Goal: Information Seeking & Learning: Learn about a topic

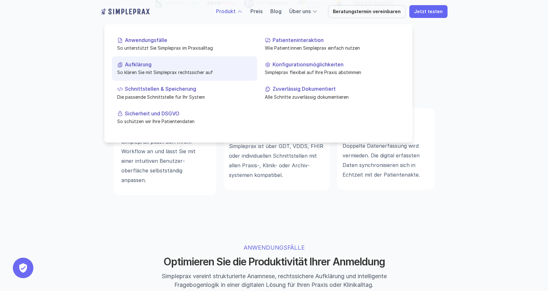
scroll to position [411, 0]
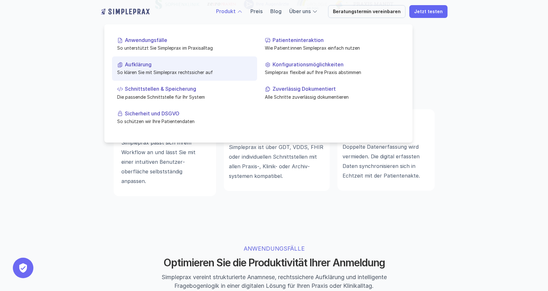
click at [141, 65] on p "Aufklärung" at bounding box center [188, 65] width 127 height 6
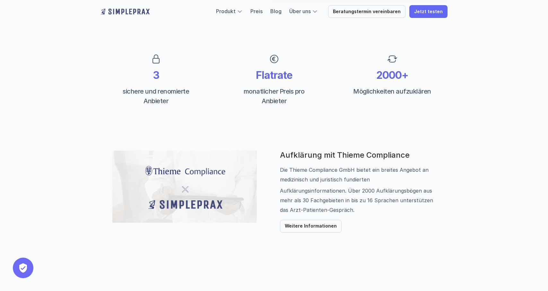
scroll to position [221, 0]
click at [311, 227] on p "Weitere Informationen" at bounding box center [311, 226] width 52 height 5
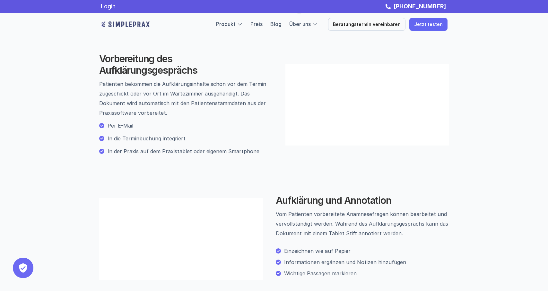
scroll to position [175, 0]
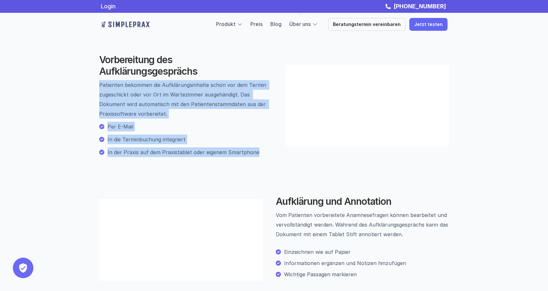
drag, startPoint x: 99, startPoint y: 94, endPoint x: 257, endPoint y: 164, distance: 172.5
click at [257, 157] on div "Vorbereitung des Aufklärungsgesprächs Patienten bekommen die Aufklärungsinhalte…" at bounding box center [185, 105] width 173 height 103
copy div "Patienten bekommen die Aufklärungsinhalte schon vor dem Termin zugeschickt oder…"
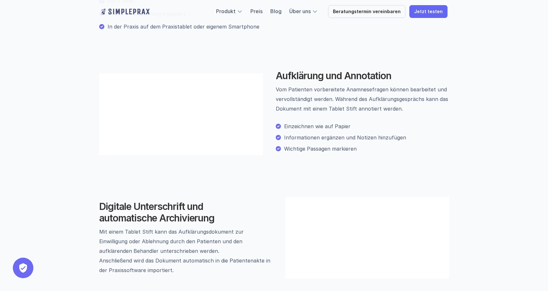
scroll to position [300, 0]
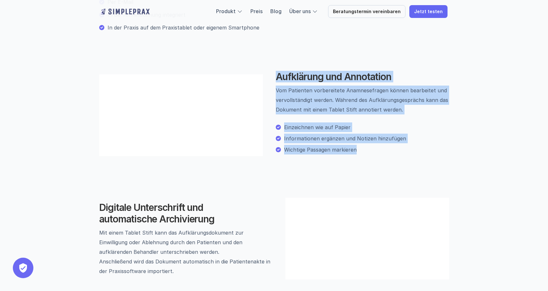
drag, startPoint x: 276, startPoint y: 108, endPoint x: 371, endPoint y: 186, distance: 122.9
click at [371, 159] on div "Aufklärung und Annotation Vom Patienten vorbereitete Anamnesefragen können bear…" at bounding box center [362, 115] width 173 height 89
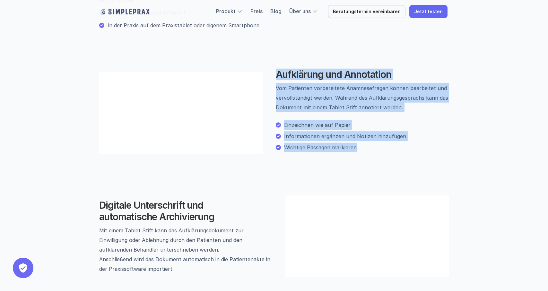
copy div "Aufklärung und Annotation Vom Patienten vorbereitete Anamnesefragen können bear…"
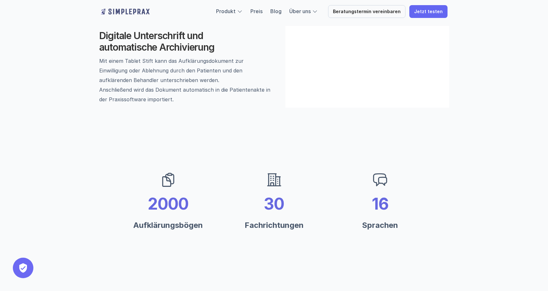
scroll to position [472, 0]
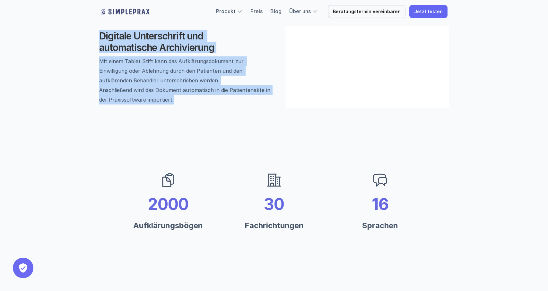
drag, startPoint x: 100, startPoint y: 106, endPoint x: 192, endPoint y: 177, distance: 116.7
click at [192, 105] on div "Digitale Unterschrift und automatische Archivierung Mit einem Tablet Stift kann…" at bounding box center [185, 67] width 173 height 74
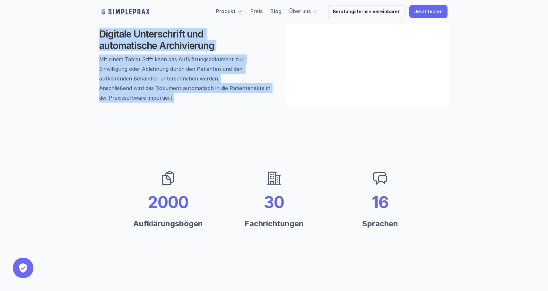
scroll to position [474, 0]
copy div "Digitale Unterschrift und automatische Archivierung Mit einem Tablet Stift kann…"
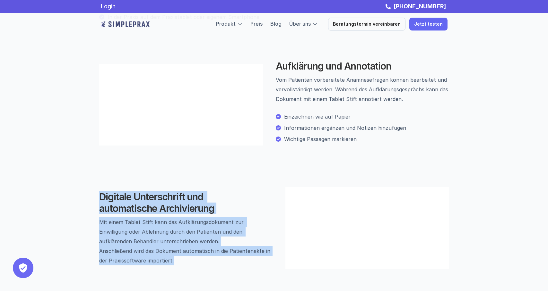
scroll to position [299, 0]
